Goal: Navigation & Orientation: Find specific page/section

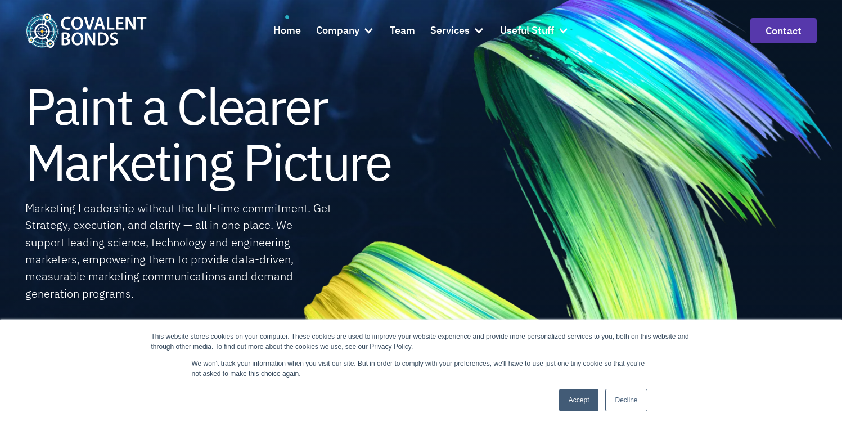
click at [582, 399] on link "Accept" at bounding box center [579, 400] width 40 height 23
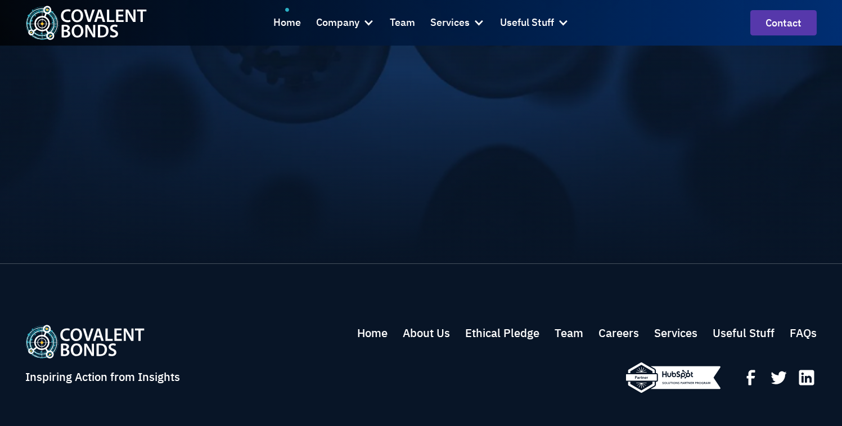
scroll to position [3681, 0]
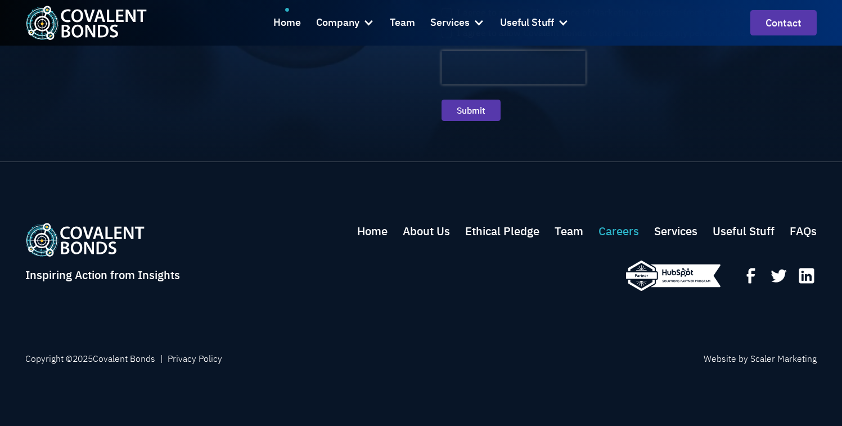
click at [618, 236] on link "Careers" at bounding box center [619, 231] width 41 height 17
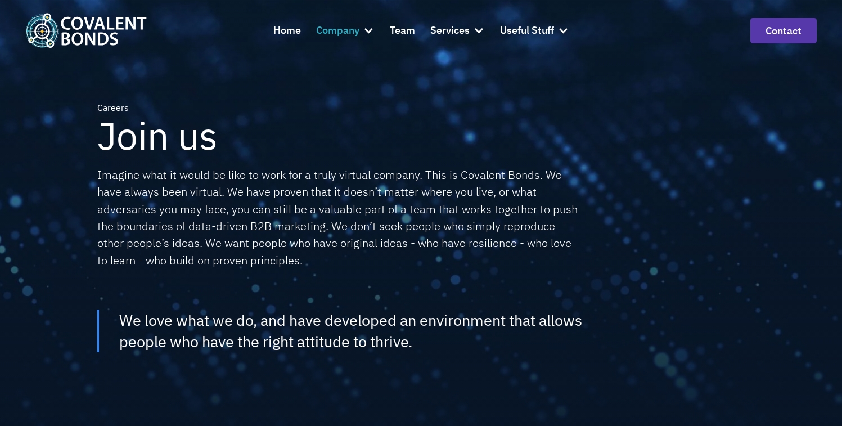
click at [325, 28] on div "Company" at bounding box center [337, 31] width 43 height 16
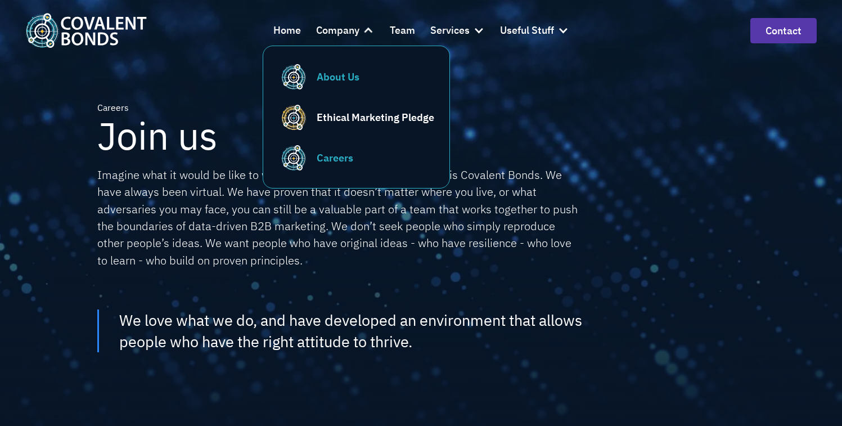
click at [325, 75] on div "About Us" at bounding box center [338, 76] width 43 height 15
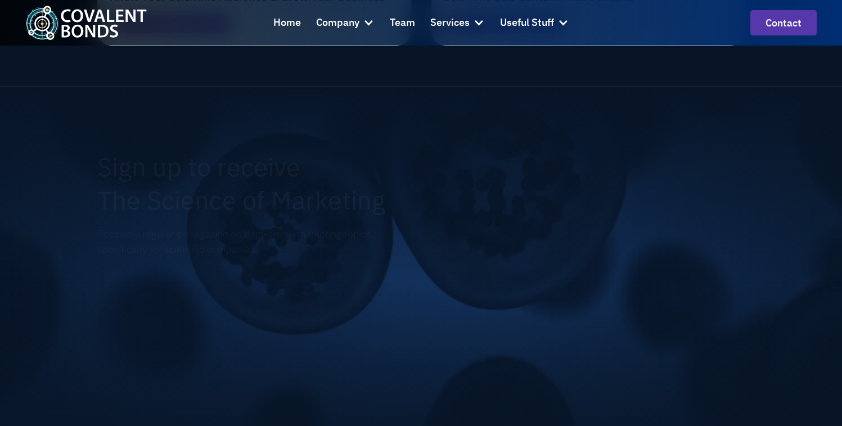
scroll to position [2725, 0]
